Goal: Task Accomplishment & Management: Manage account settings

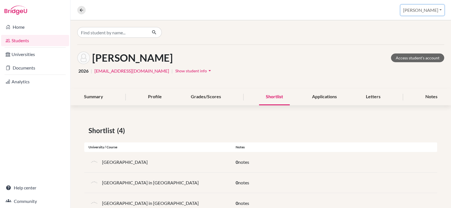
click at [430, 8] on button "Christine" at bounding box center [423, 10] width 44 height 11
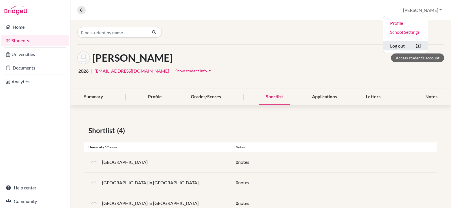
click at [414, 47] on button "Log out" at bounding box center [405, 45] width 45 height 9
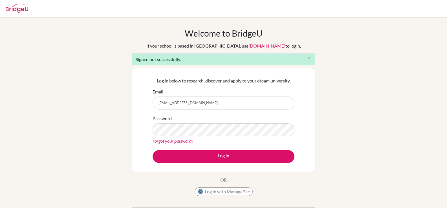
type input "[EMAIL_ADDRESS][DOMAIN_NAME]"
click at [170, 102] on input "[EMAIL_ADDRESS][DOMAIN_NAME]" at bounding box center [224, 103] width 142 height 13
click at [153, 150] on button "Log in" at bounding box center [224, 156] width 142 height 13
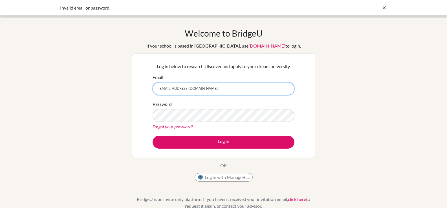
click at [217, 88] on input "[EMAIL_ADDRESS][DOMAIN_NAME]" at bounding box center [224, 88] width 142 height 13
type input "[EMAIL_ADDRESS][DOMAIN_NAME]"
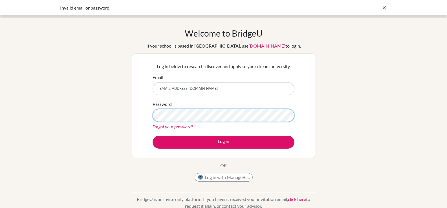
click at [153, 136] on button "Log in" at bounding box center [224, 142] width 142 height 13
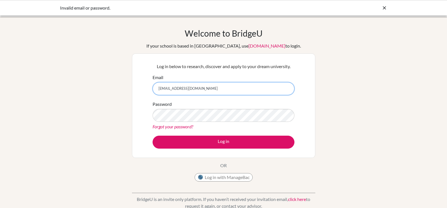
click at [226, 86] on input "[EMAIL_ADDRESS][DOMAIN_NAME]" at bounding box center [224, 88] width 142 height 13
type input "[EMAIL_ADDRESS][DOMAIN_NAME]"
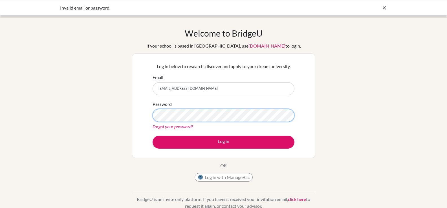
click at [153, 136] on button "Log in" at bounding box center [224, 142] width 142 height 13
click at [214, 88] on input "[EMAIL_ADDRESS][DOMAIN_NAME]" at bounding box center [224, 88] width 142 height 13
drag, startPoint x: 212, startPoint y: 89, endPoint x: 145, endPoint y: 92, distance: 67.5
click at [145, 92] on div "Log in below to research, discover and apply to your dream university. Email ly…" at bounding box center [223, 106] width 183 height 105
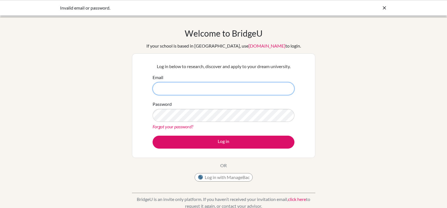
click at [185, 86] on input "Email" at bounding box center [224, 88] width 142 height 13
click at [171, 87] on input "Email" at bounding box center [224, 88] width 142 height 13
click at [236, 177] on button "Log in with ManageBac" at bounding box center [224, 177] width 58 height 8
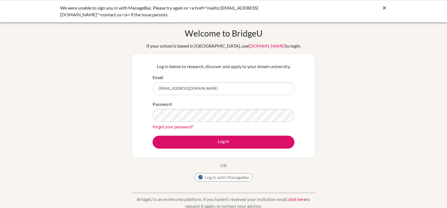
type input "[EMAIL_ADDRESS][DOMAIN_NAME]"
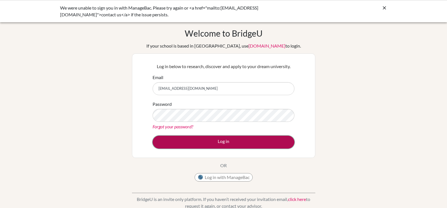
click at [174, 144] on button "Log in" at bounding box center [224, 142] width 142 height 13
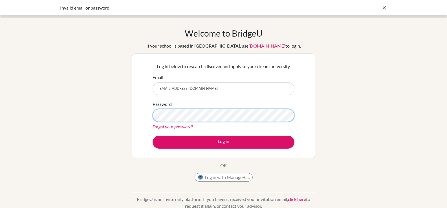
click at [153, 136] on button "Log in" at bounding box center [224, 142] width 142 height 13
click at [216, 88] on input "[EMAIL_ADDRESS][DOMAIN_NAME]" at bounding box center [224, 88] width 142 height 13
click at [183, 128] on link "Forgot your password?" at bounding box center [173, 126] width 41 height 5
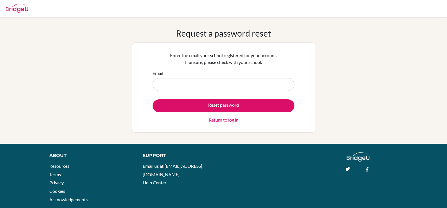
type input "L"
type input "[EMAIL_ADDRESS][DOMAIN_NAME]"
click at [153, 100] on button "Reset password" at bounding box center [224, 106] width 142 height 13
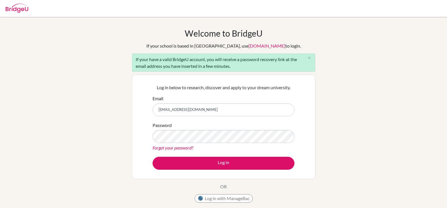
type input "[EMAIL_ADDRESS][DOMAIN_NAME]"
click at [153, 157] on button "Log in" at bounding box center [224, 163] width 142 height 13
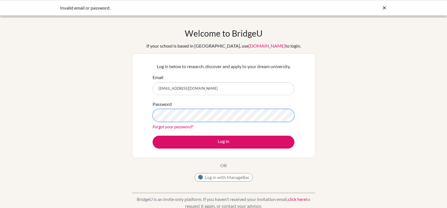
click at [153, 136] on button "Log in" at bounding box center [224, 142] width 142 height 13
